Goal: Information Seeking & Learning: Learn about a topic

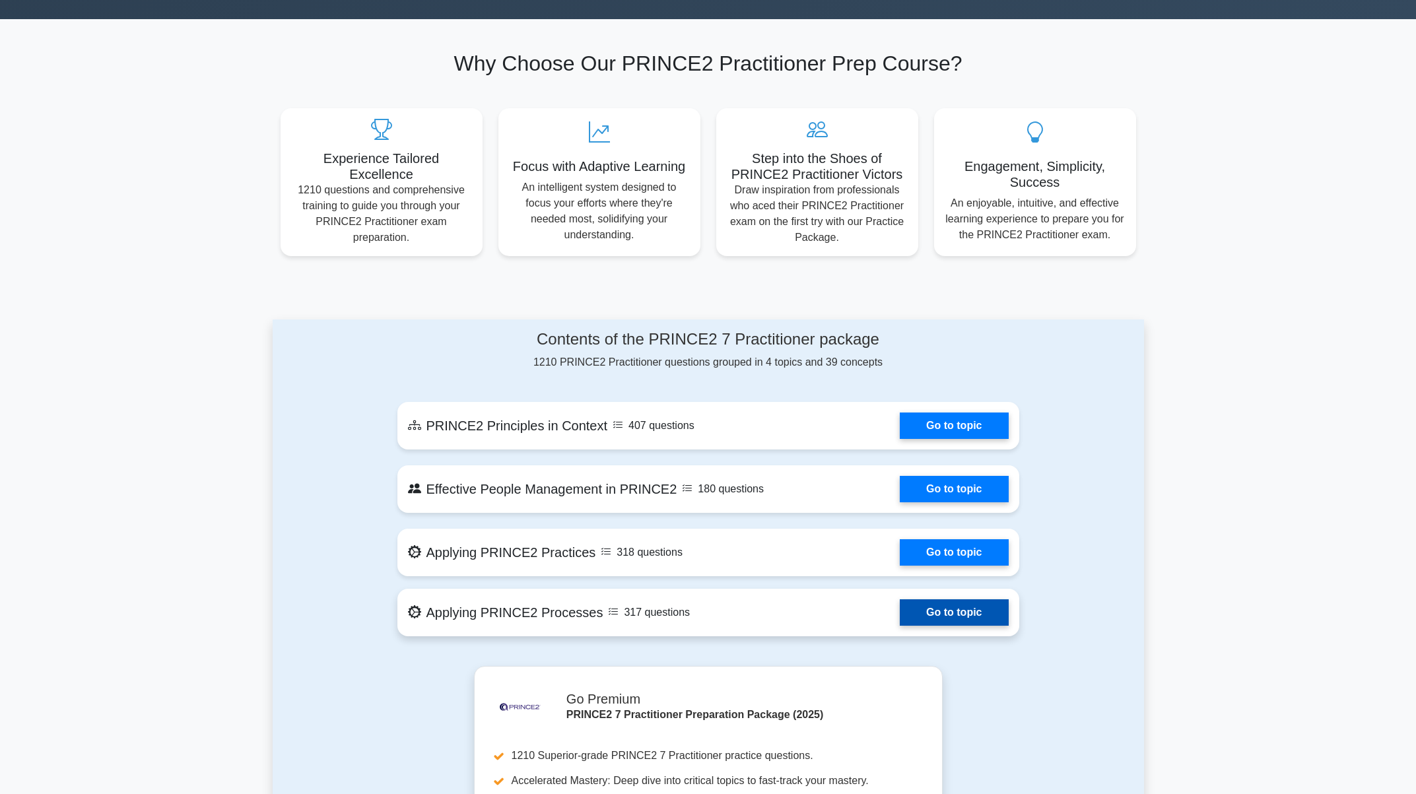
scroll to position [528, 0]
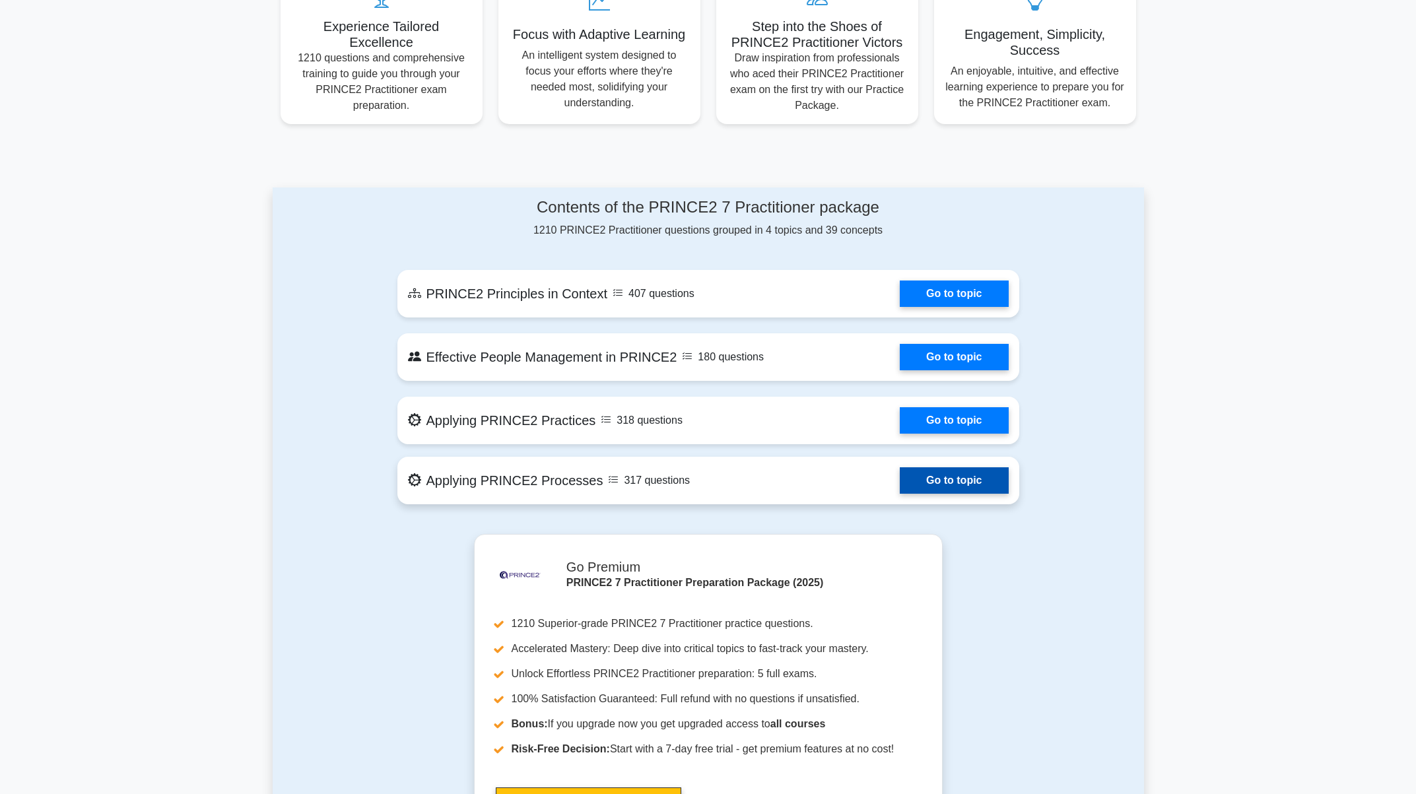
click at [900, 478] on link "Go to topic" at bounding box center [954, 480] width 108 height 26
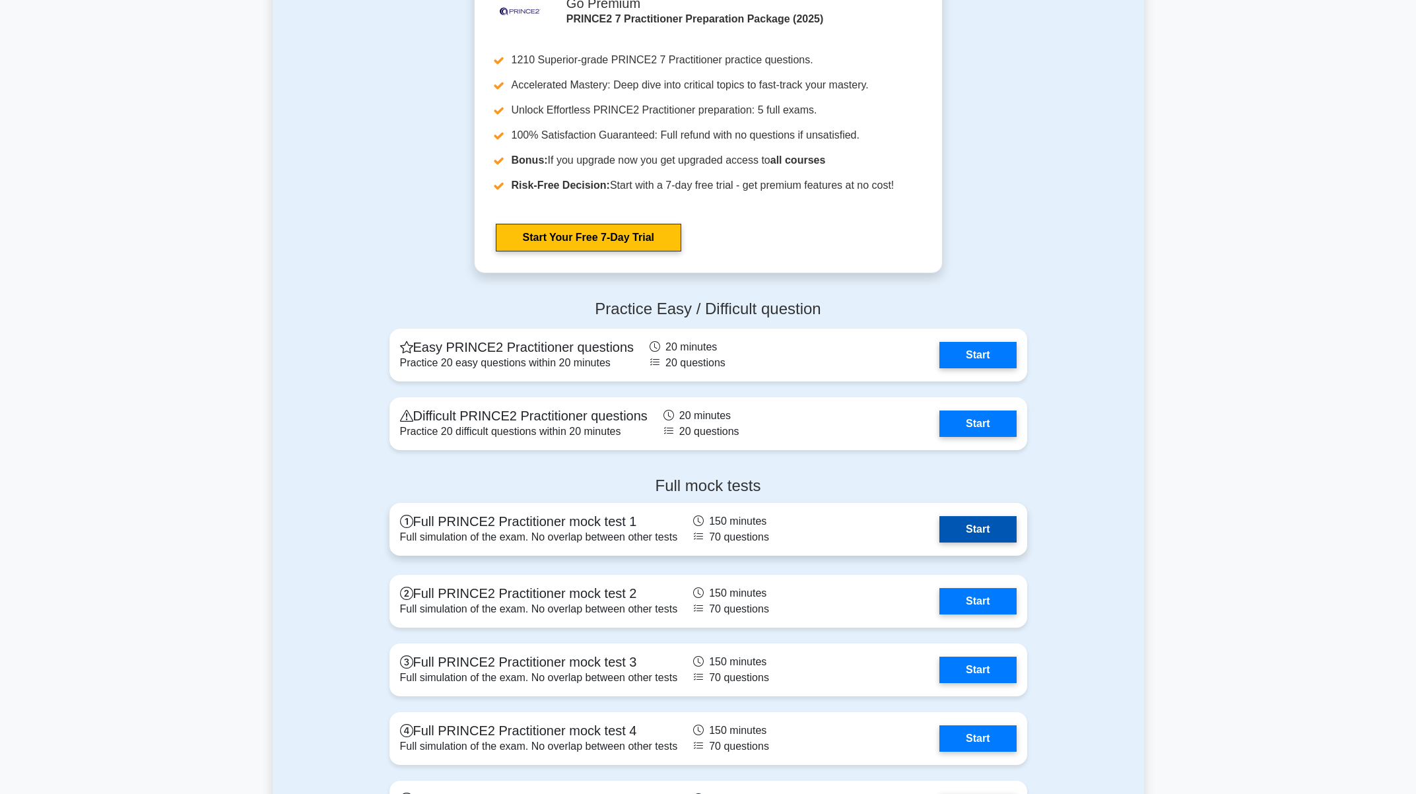
scroll to position [1189, 0]
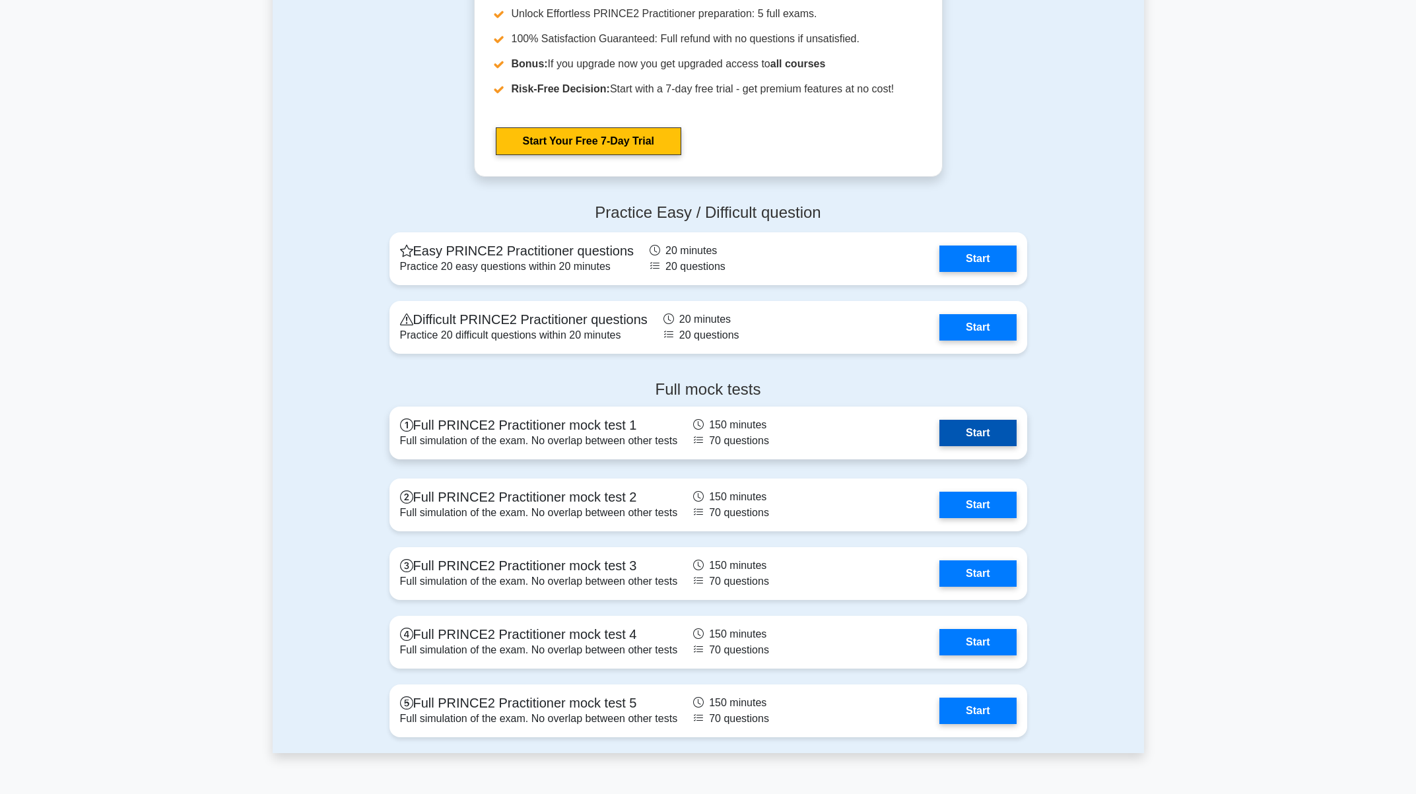
click at [977, 431] on link "Start" at bounding box center [978, 433] width 77 height 26
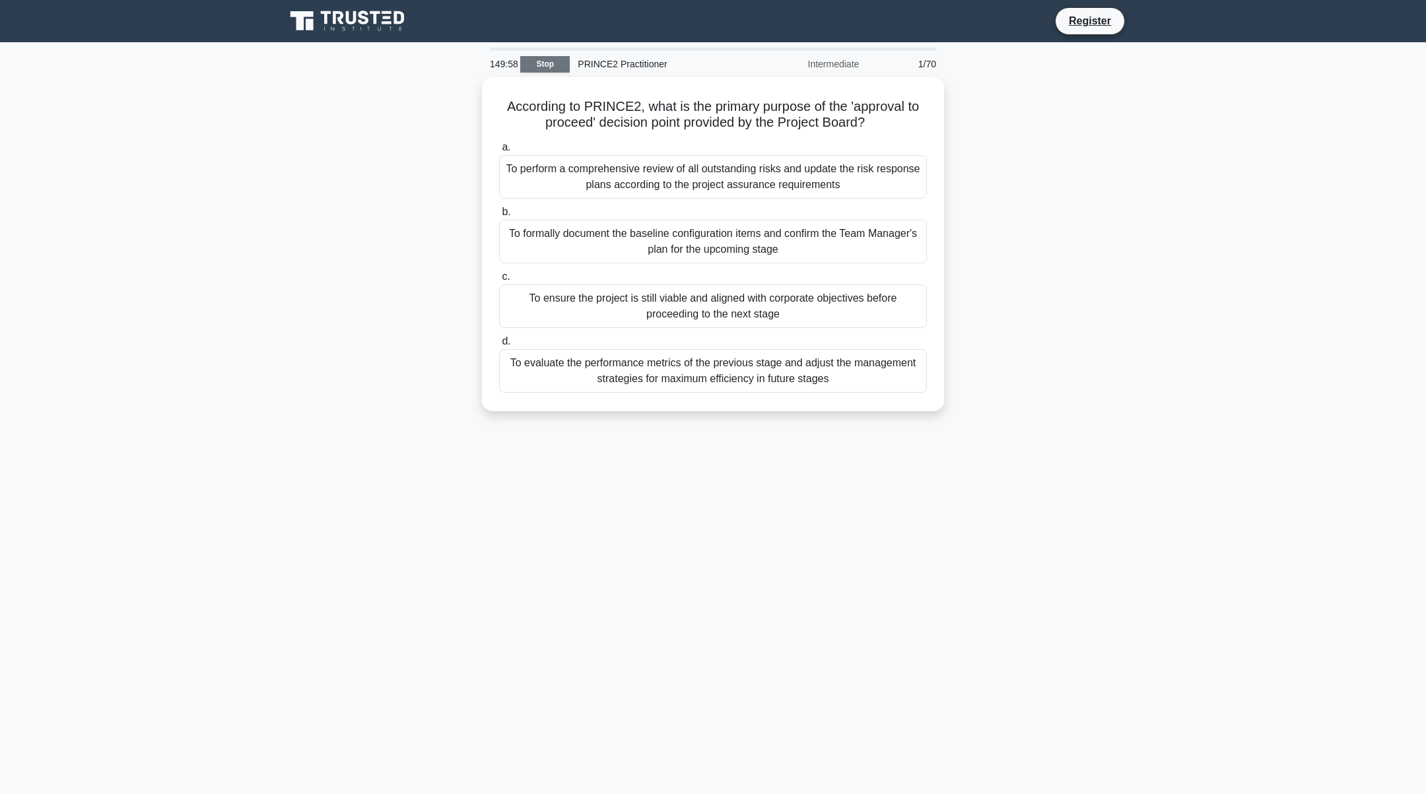
click at [547, 64] on link "Stop" at bounding box center [545, 64] width 50 height 17
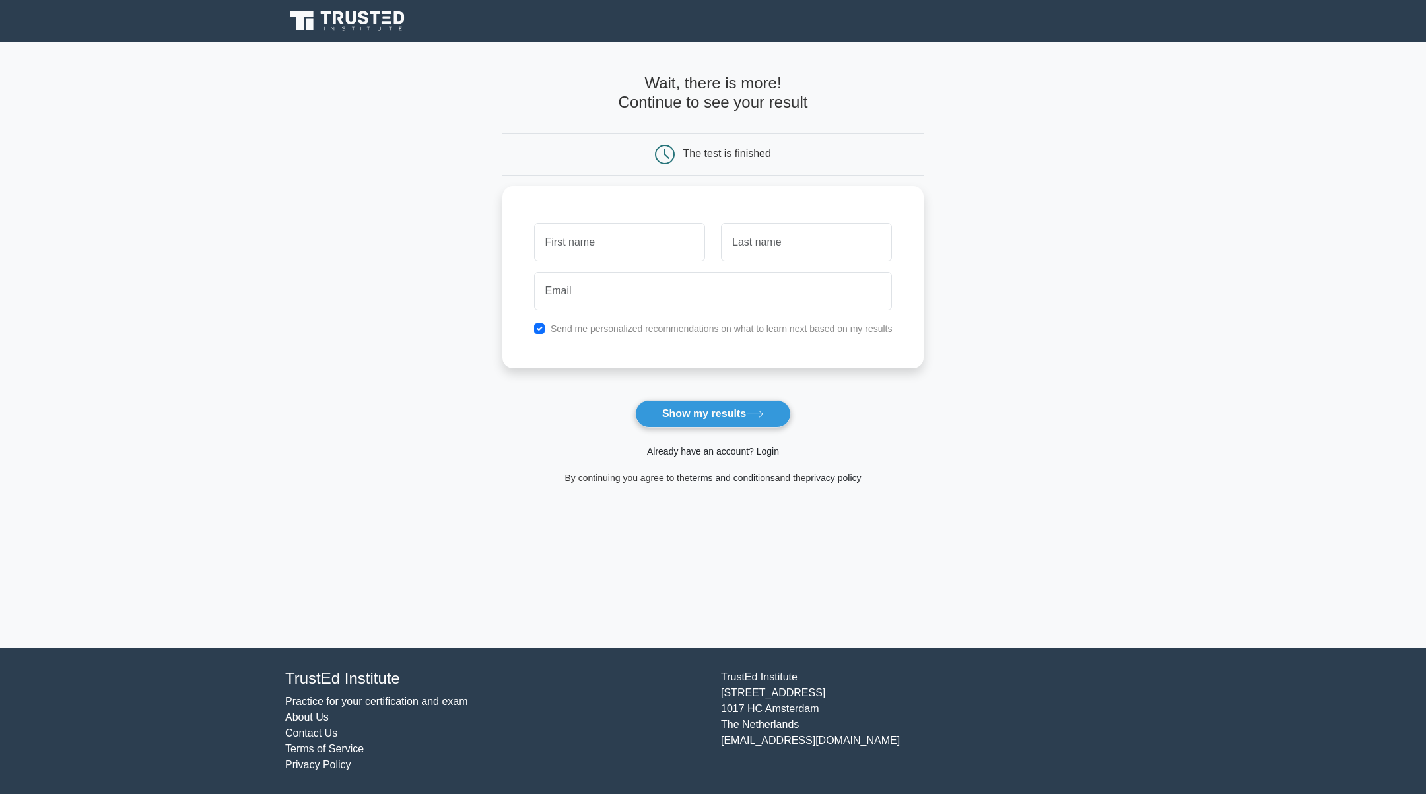
click at [736, 454] on link "Already have an account? Login" at bounding box center [713, 451] width 132 height 11
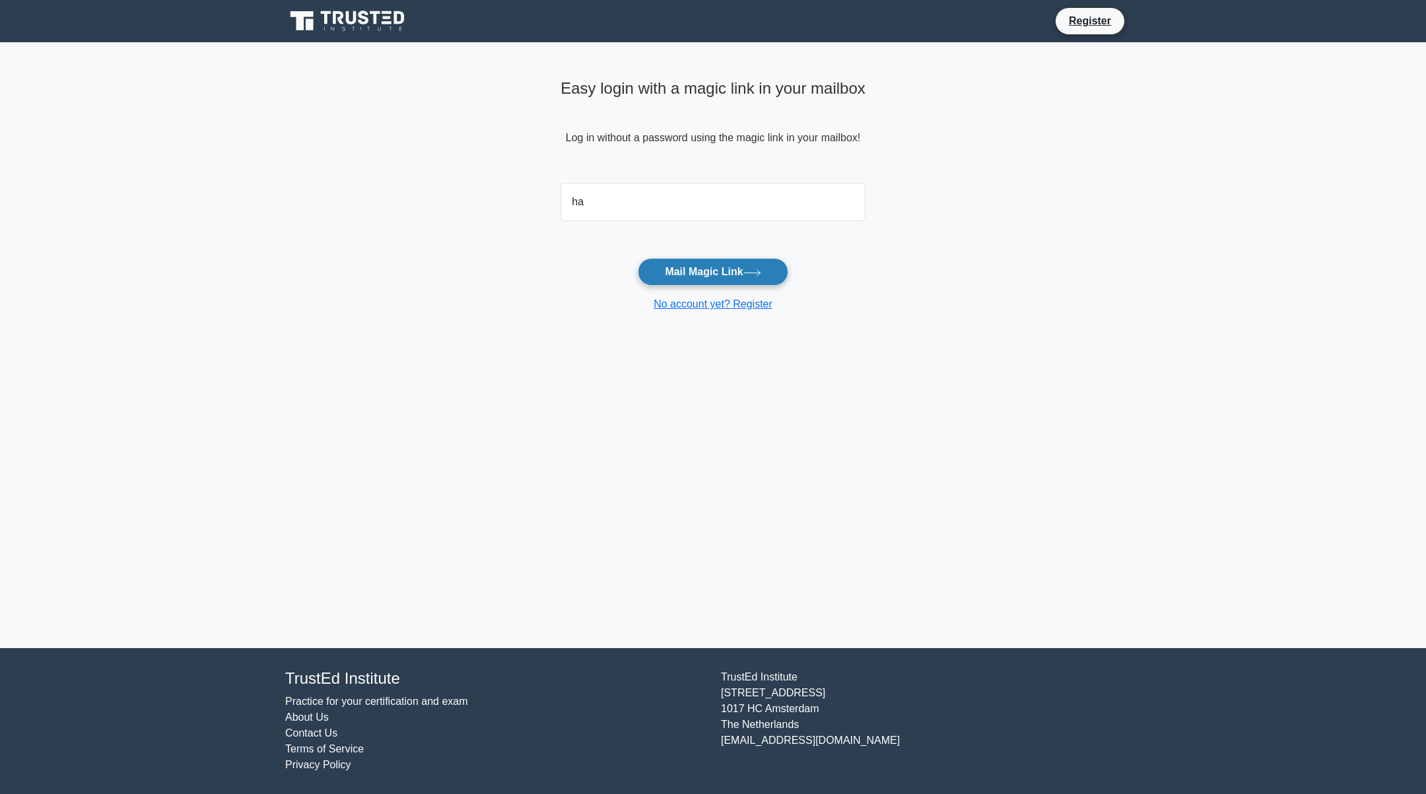
type input "[EMAIL_ADDRESS][DOMAIN_NAME]"
click at [708, 273] on button "Mail Magic Link" at bounding box center [713, 272] width 150 height 28
